Goal: Task Accomplishment & Management: Complete application form

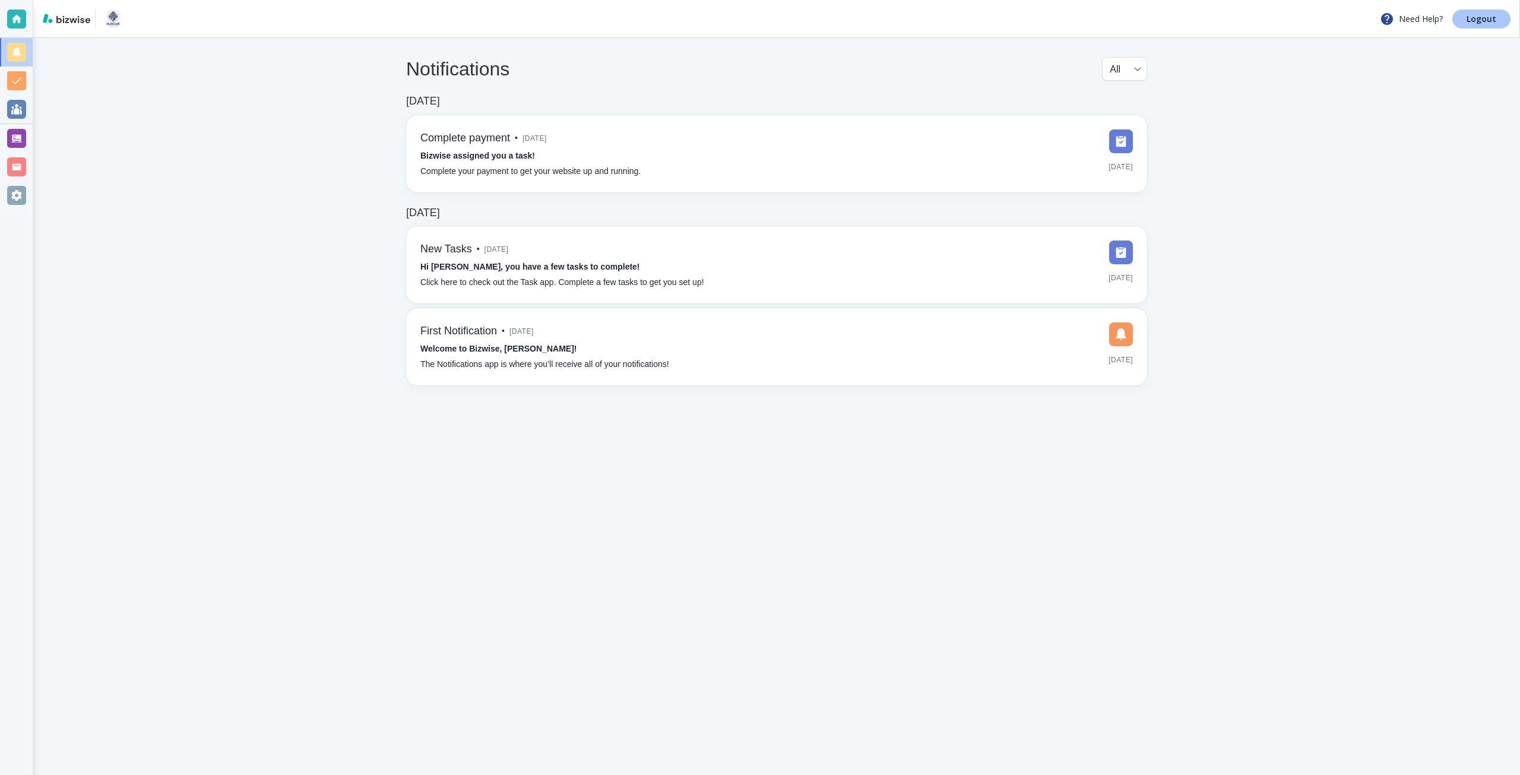
click at [1493, 22] on p "Logout" at bounding box center [1482, 19] width 30 height 8
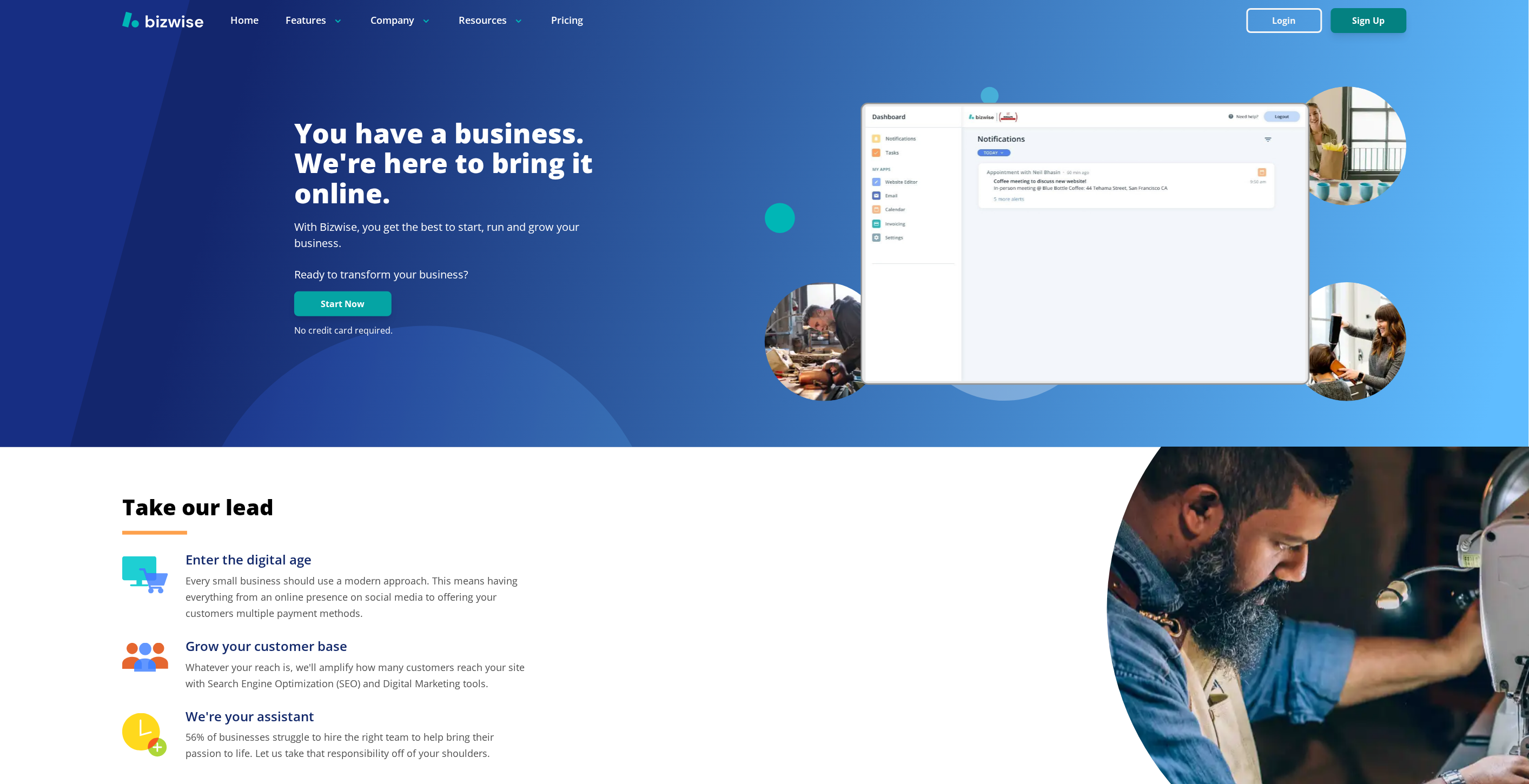
click at [1353, 25] on button "Sign Up" at bounding box center [1368, 20] width 76 height 25
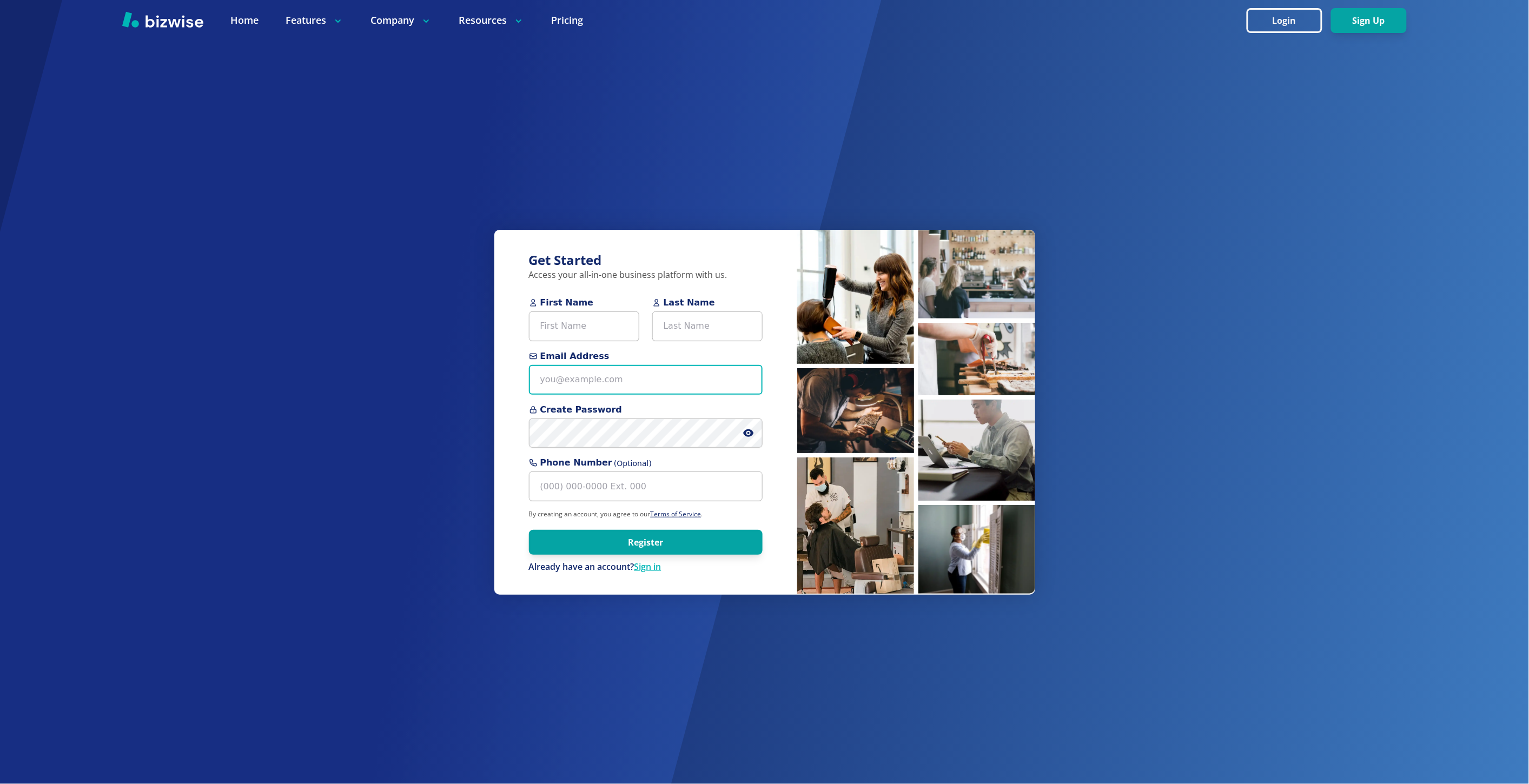
click at [591, 385] on input "Email Address" at bounding box center [646, 380] width 234 height 30
paste input "connect@sumitapradhan.consulting"
type input "connect@sumitapradhan.consulting"
click at [589, 333] on input "First Name" at bounding box center [584, 326] width 110 height 30
paste input "Sumita Pradhan"
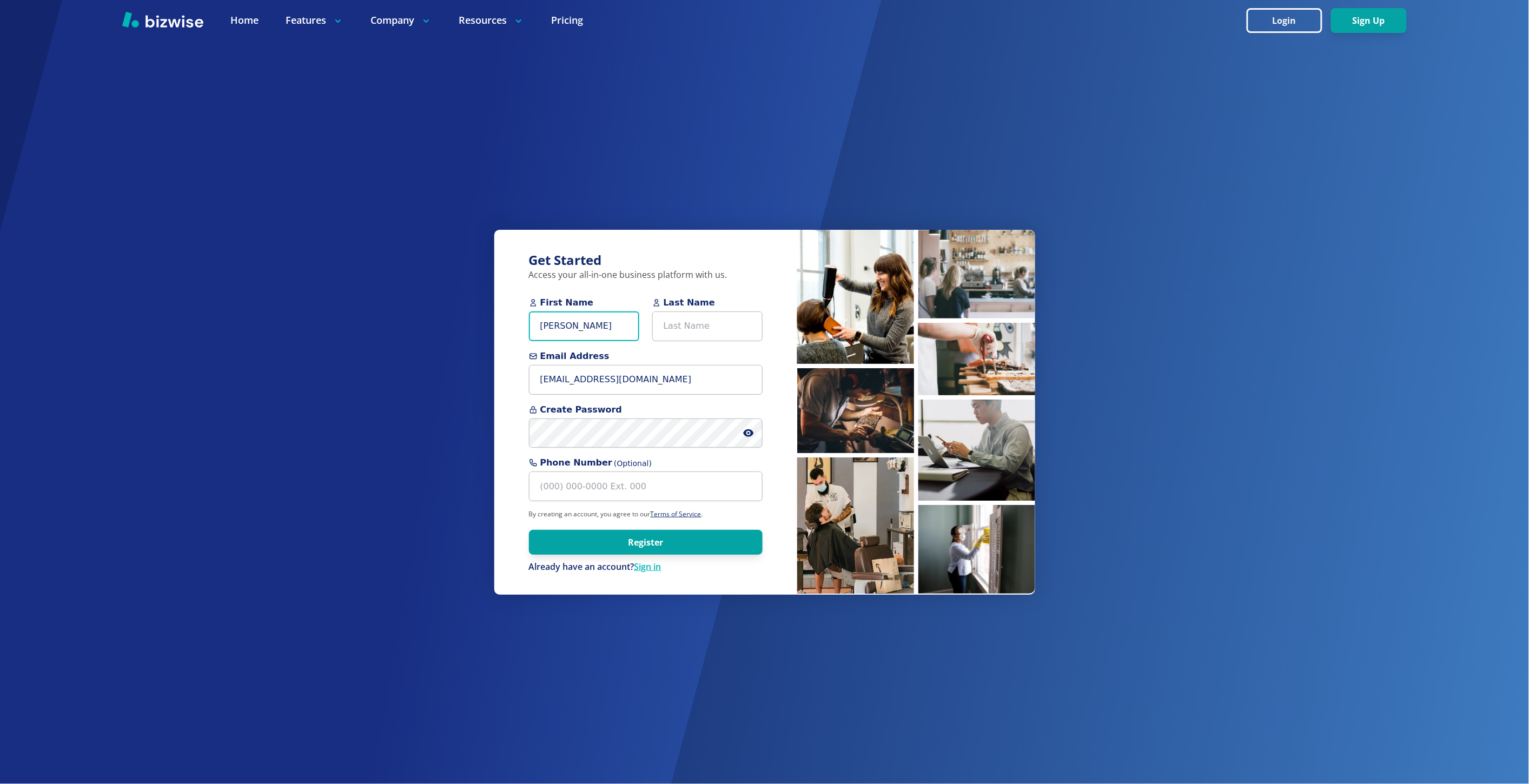
click at [586, 332] on input "Sumita Pradhan" at bounding box center [584, 326] width 110 height 30
type input "Sumita"
click at [684, 318] on input "Last Name" at bounding box center [707, 326] width 110 height 30
paste input "Pradhan"
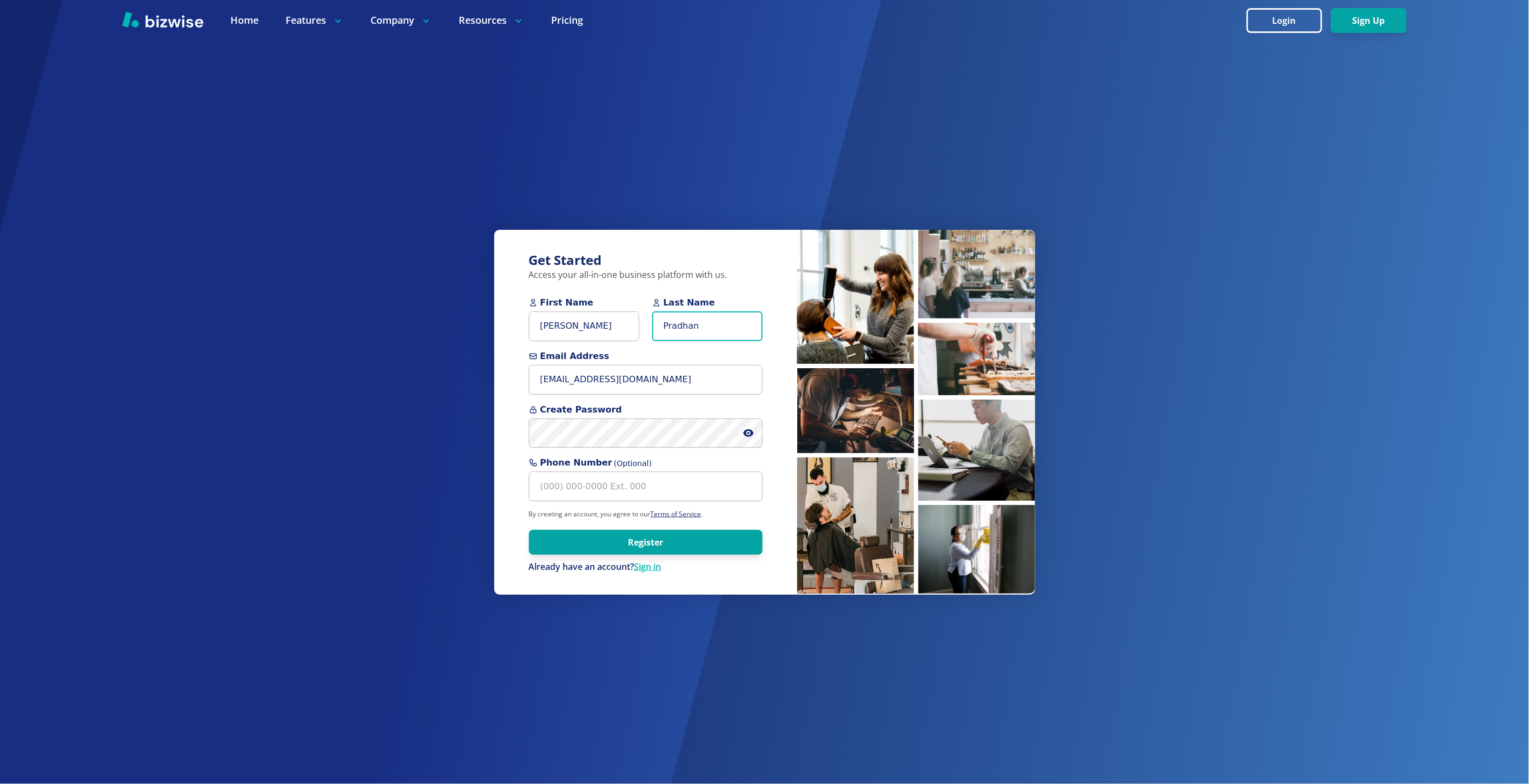
type input "Pradhan"
click at [594, 328] on input "Sumita" at bounding box center [584, 326] width 110 height 30
type input "Sumita"
click at [753, 433] on icon at bounding box center [749, 433] width 11 height 11
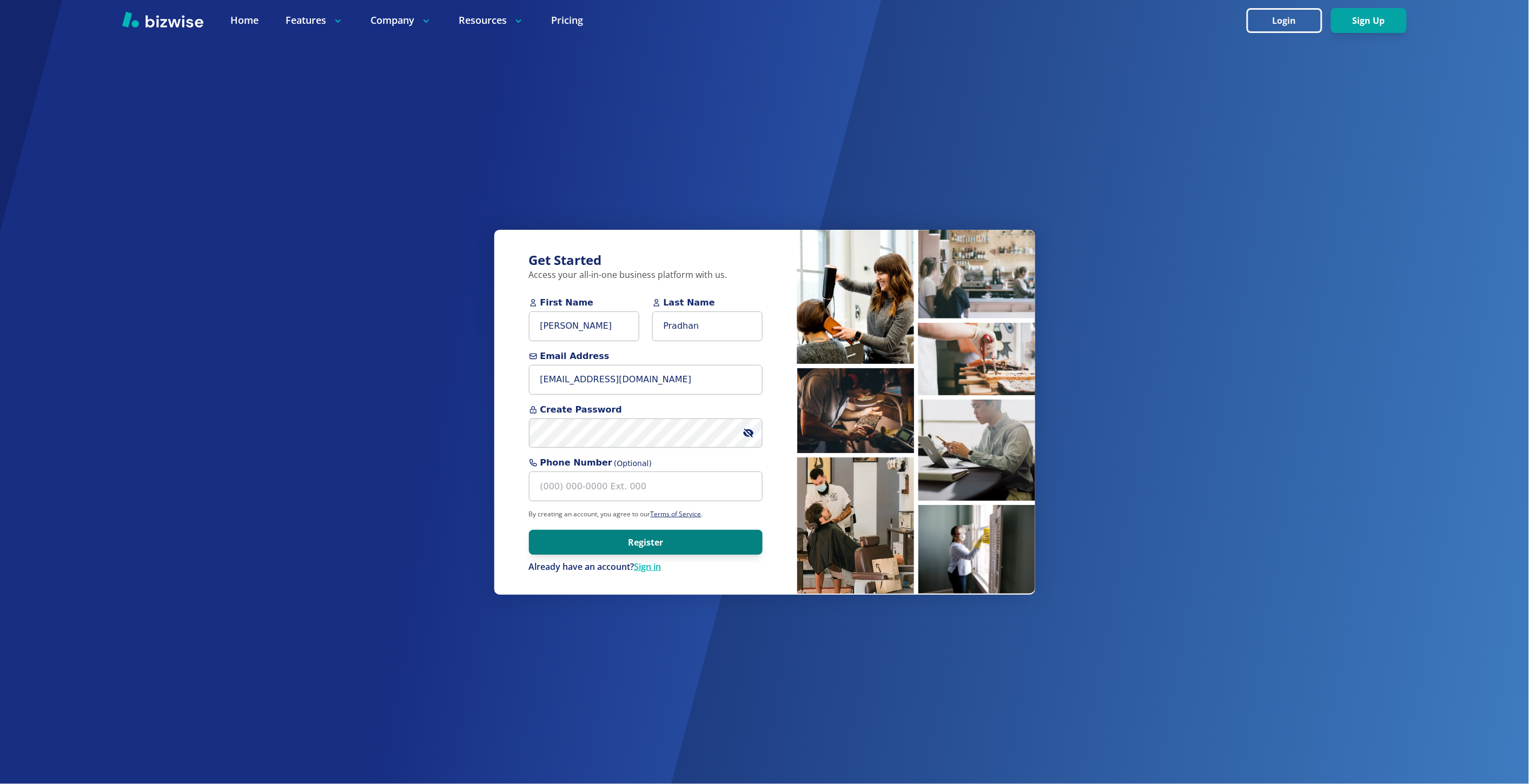
click at [682, 541] on button "Register" at bounding box center [646, 542] width 234 height 25
